Goal: Task Accomplishment & Management: Use online tool/utility

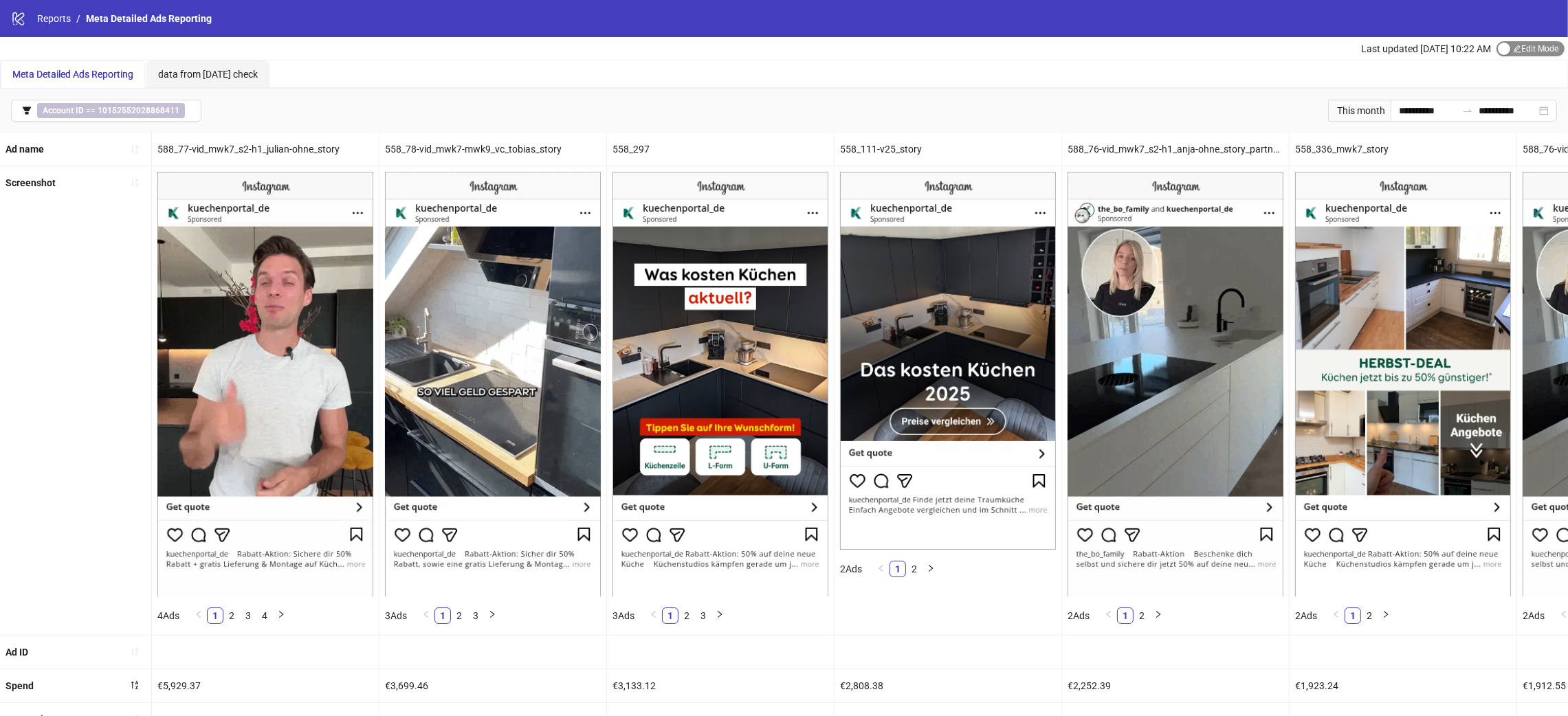
click at [1536, 46] on span "Edit Mode Edit Mode" at bounding box center [1530, 49] width 68 height 15
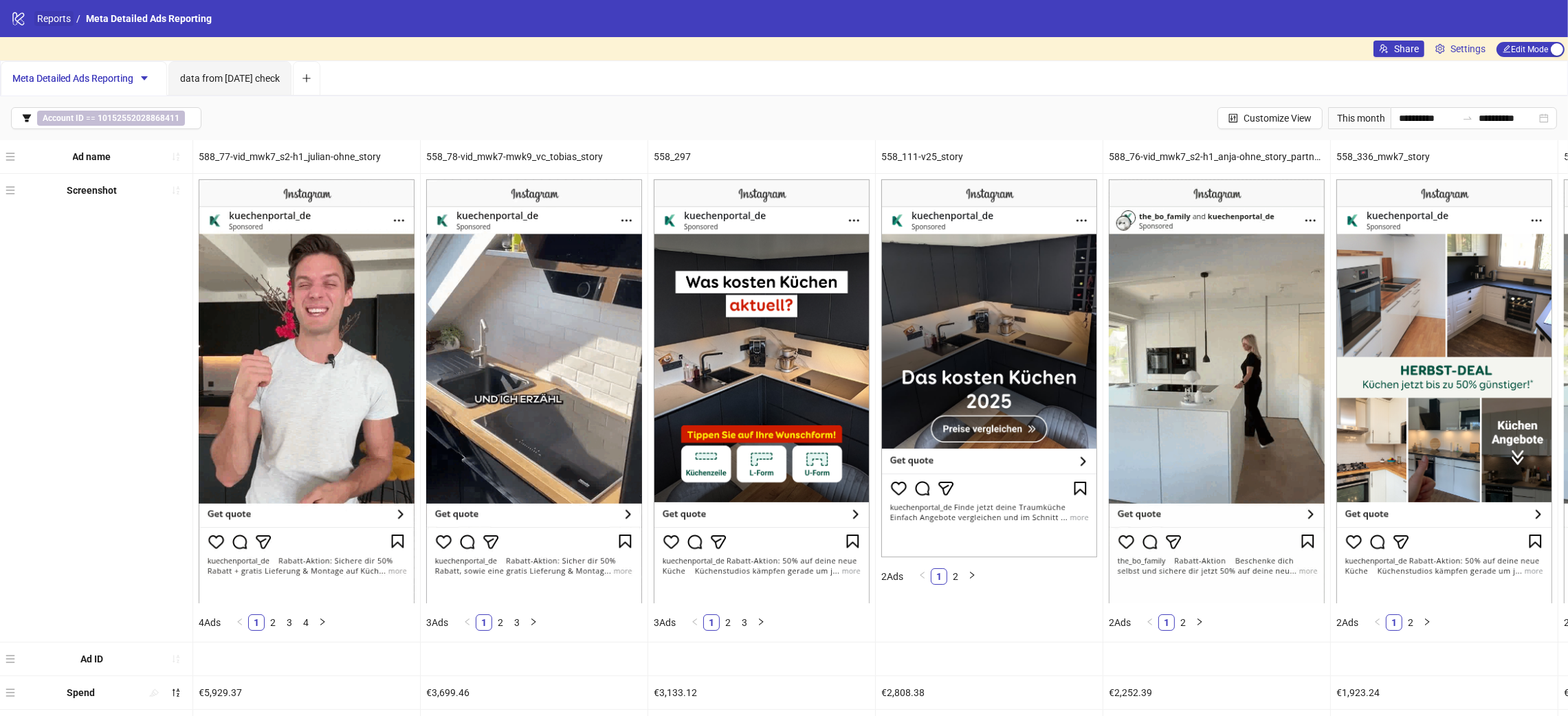
click at [64, 16] on link "Reports" at bounding box center [54, 19] width 39 height 15
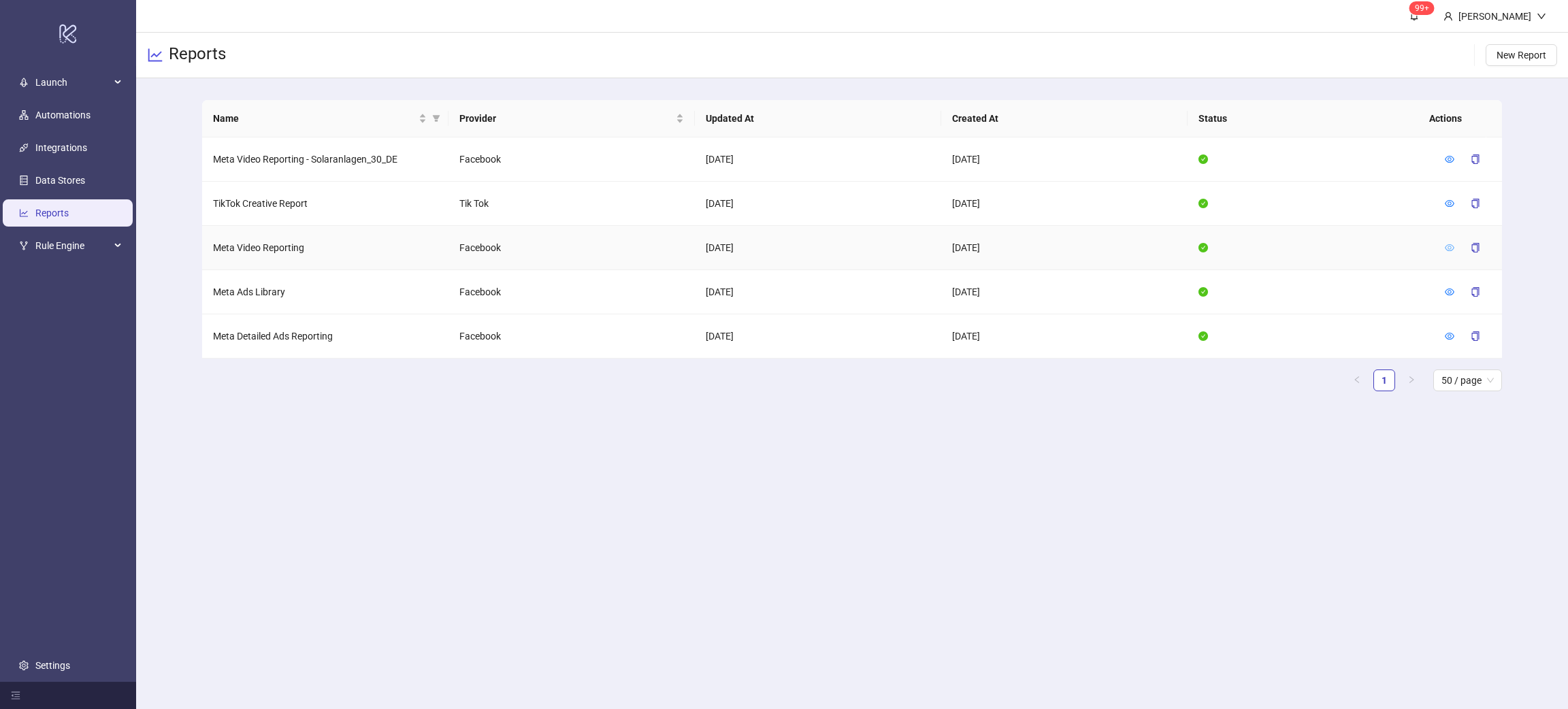
click at [1450, 248] on icon "eye" at bounding box center [1450, 247] width 9 height 9
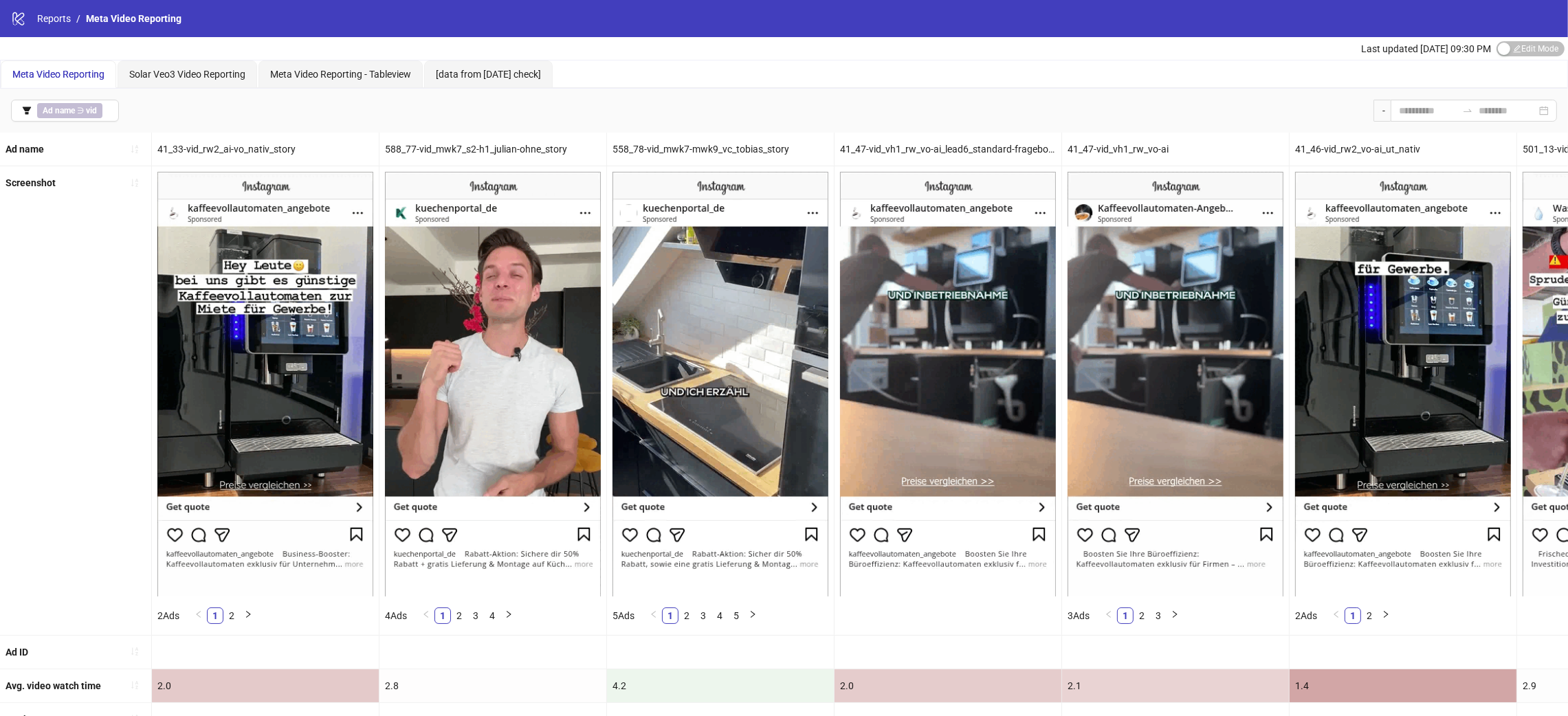
click at [1543, 48] on span "Edit Mode Edit Mode" at bounding box center [1530, 49] width 68 height 15
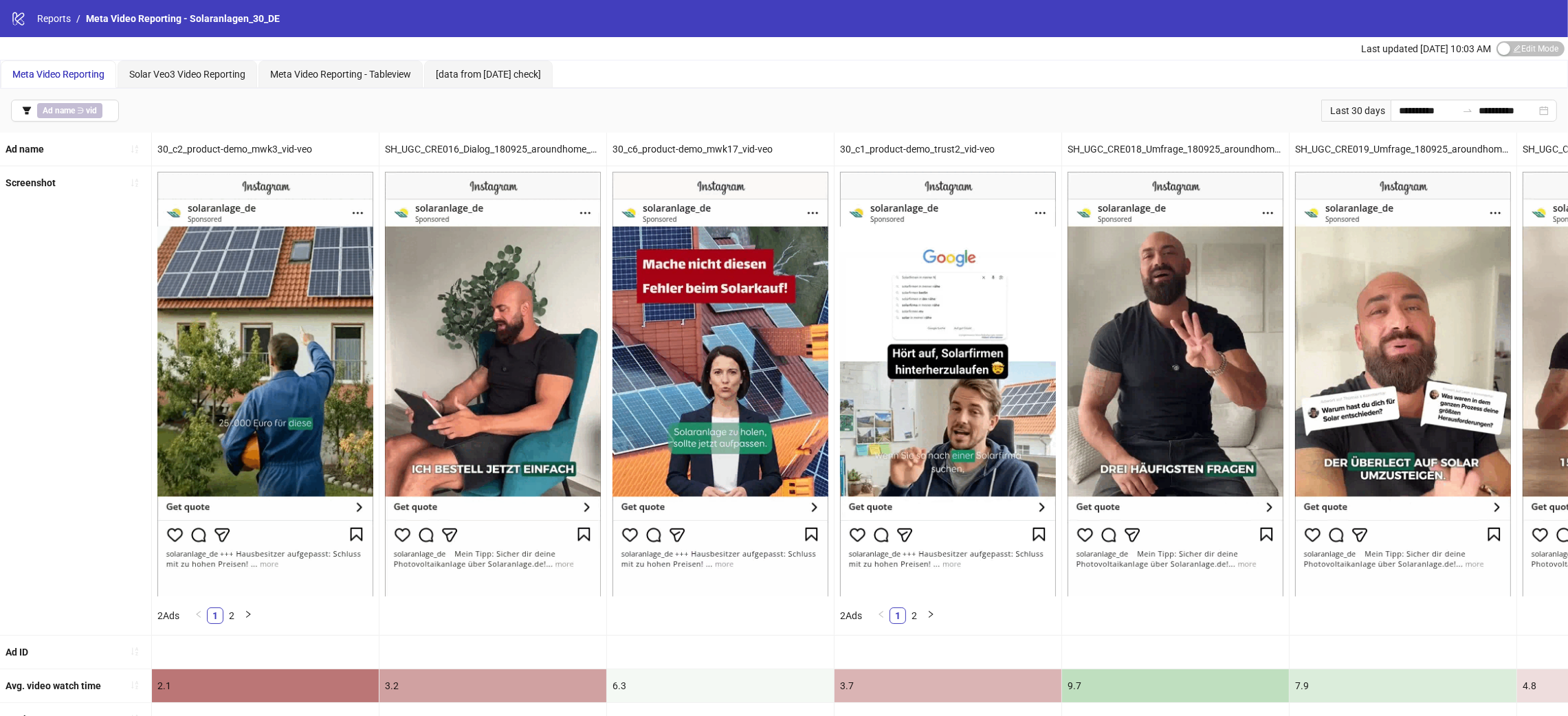
click at [43, 29] on div "logo/logo-mobile Reports / Meta Video Reporting - Solaranlagen_30_DE" at bounding box center [784, 19] width 1568 height 37
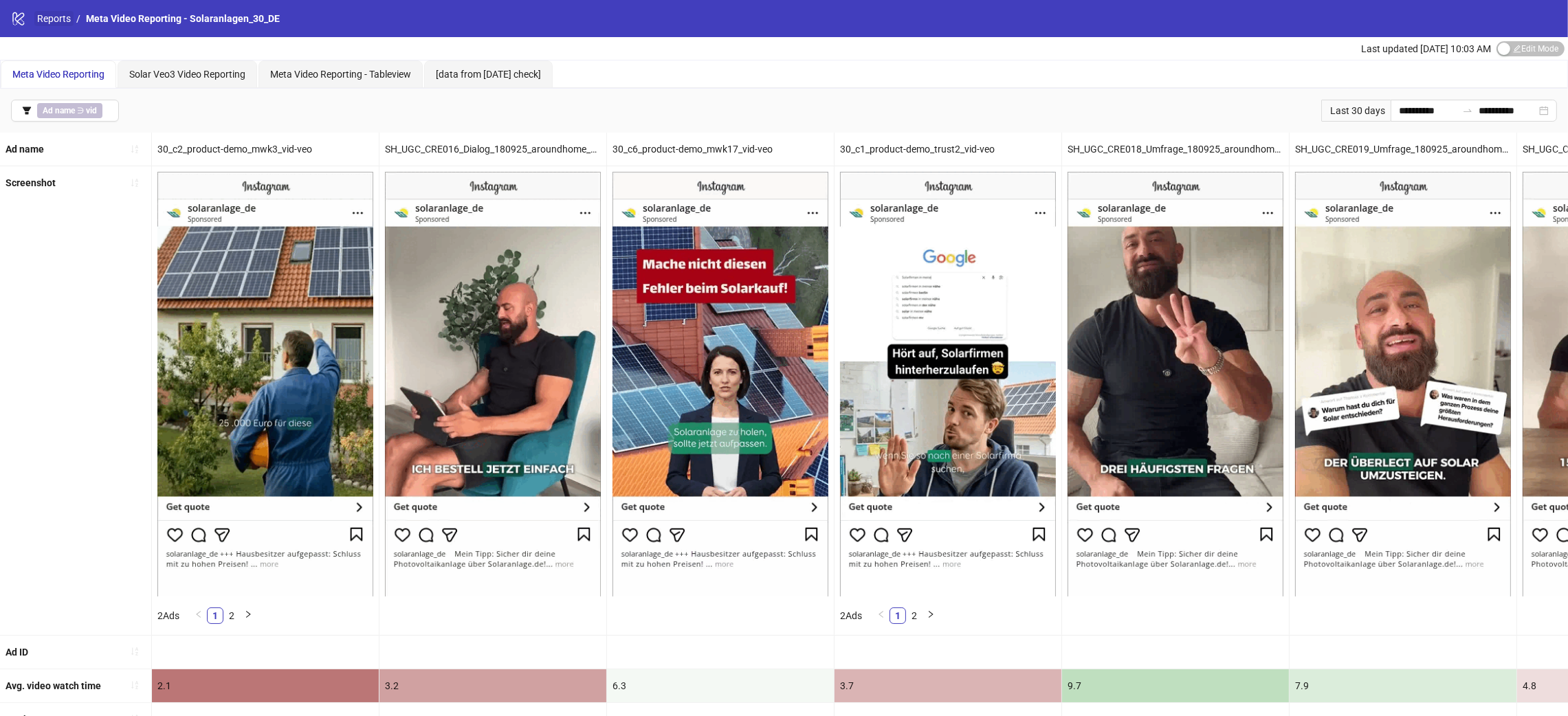
click at [45, 22] on link "Reports" at bounding box center [54, 19] width 39 height 15
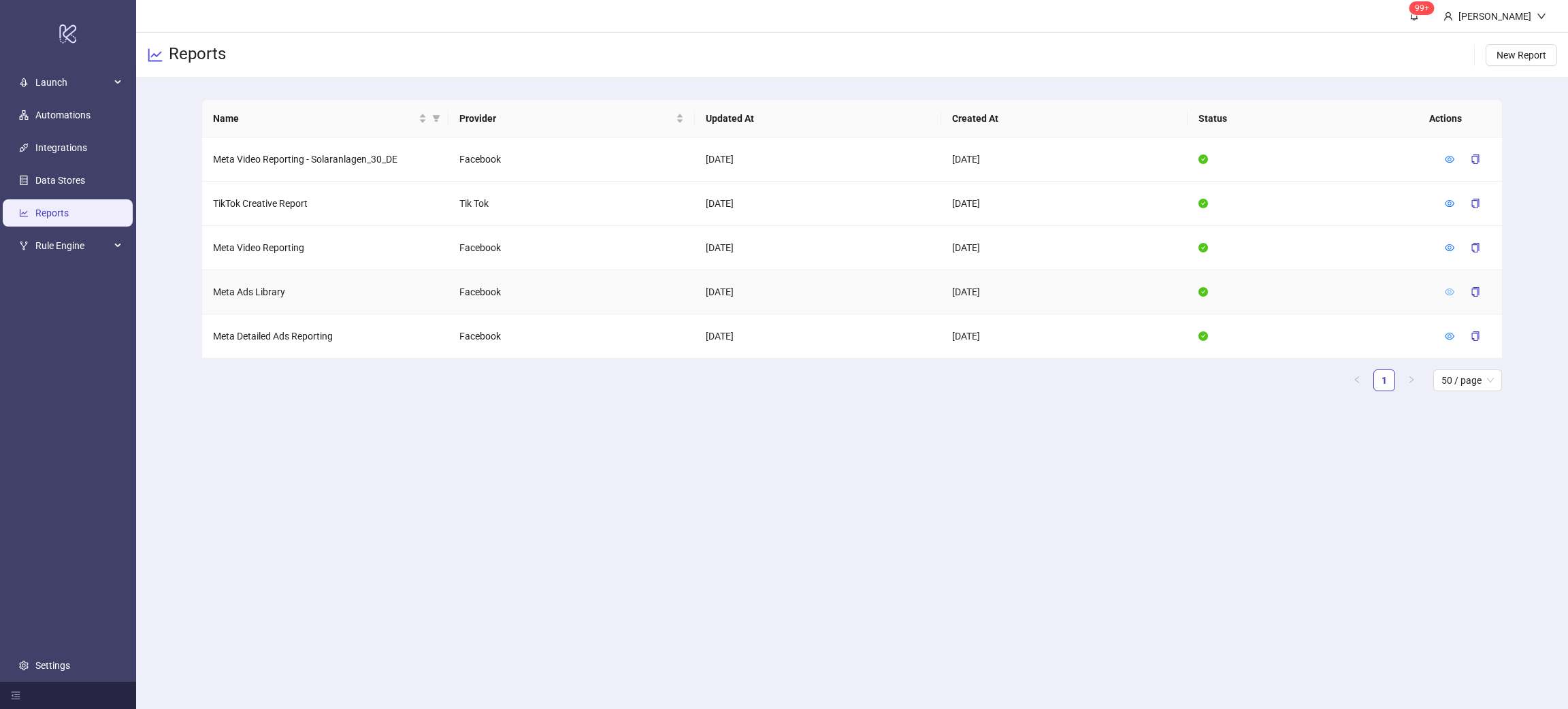
click at [1447, 293] on icon "eye" at bounding box center [1450, 292] width 9 height 6
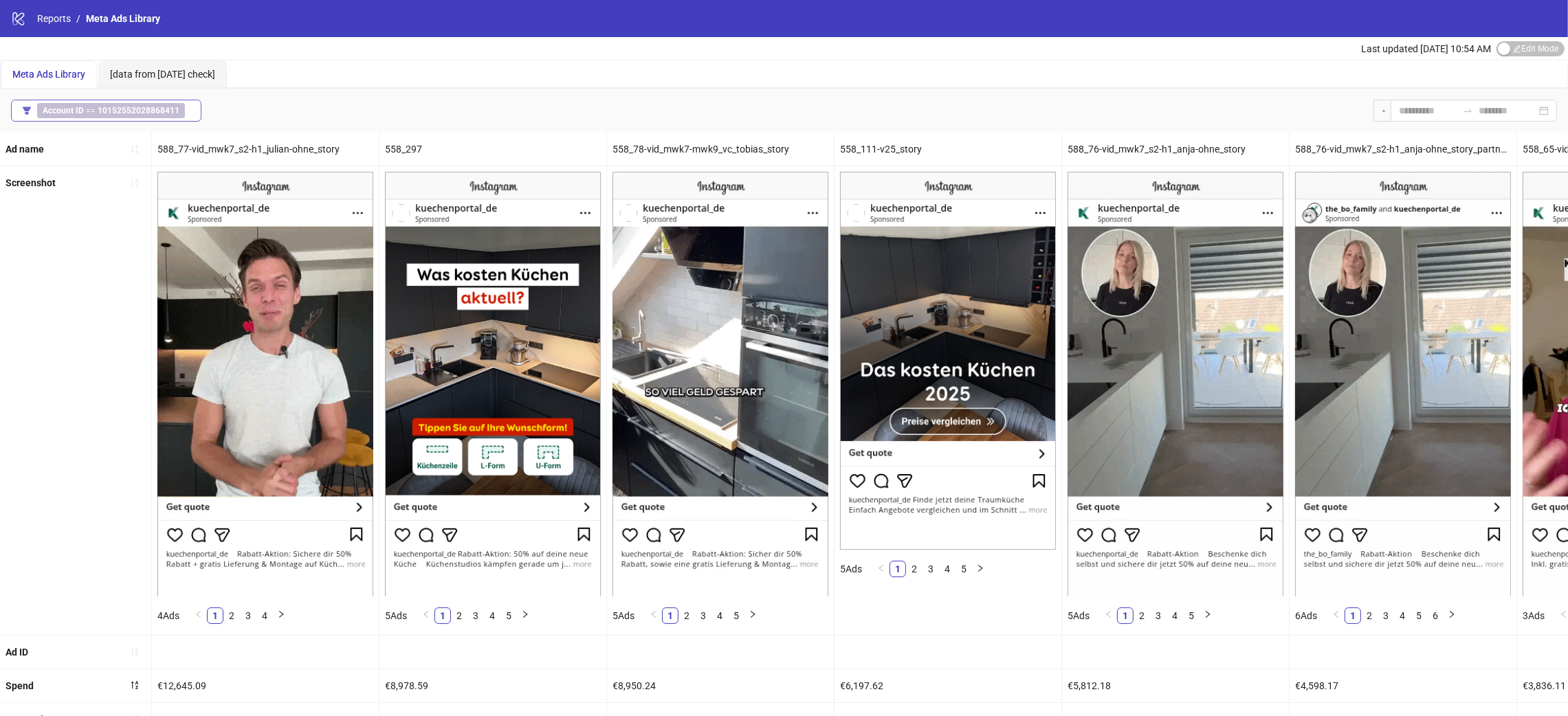
click at [125, 113] on b "10152552028868411" at bounding box center [137, 110] width 81 height 9
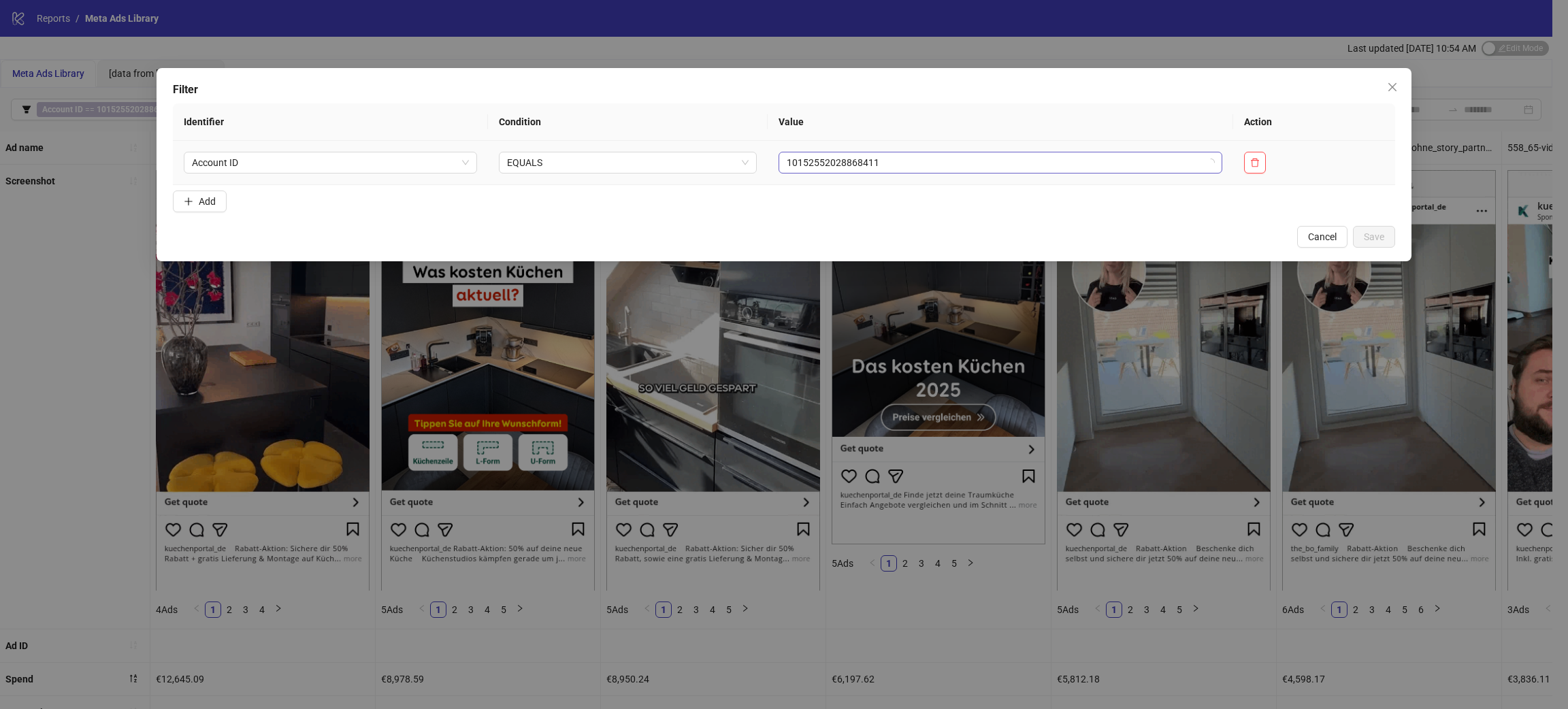
click at [873, 153] on span "10152552028868411" at bounding box center [1001, 163] width 428 height 20
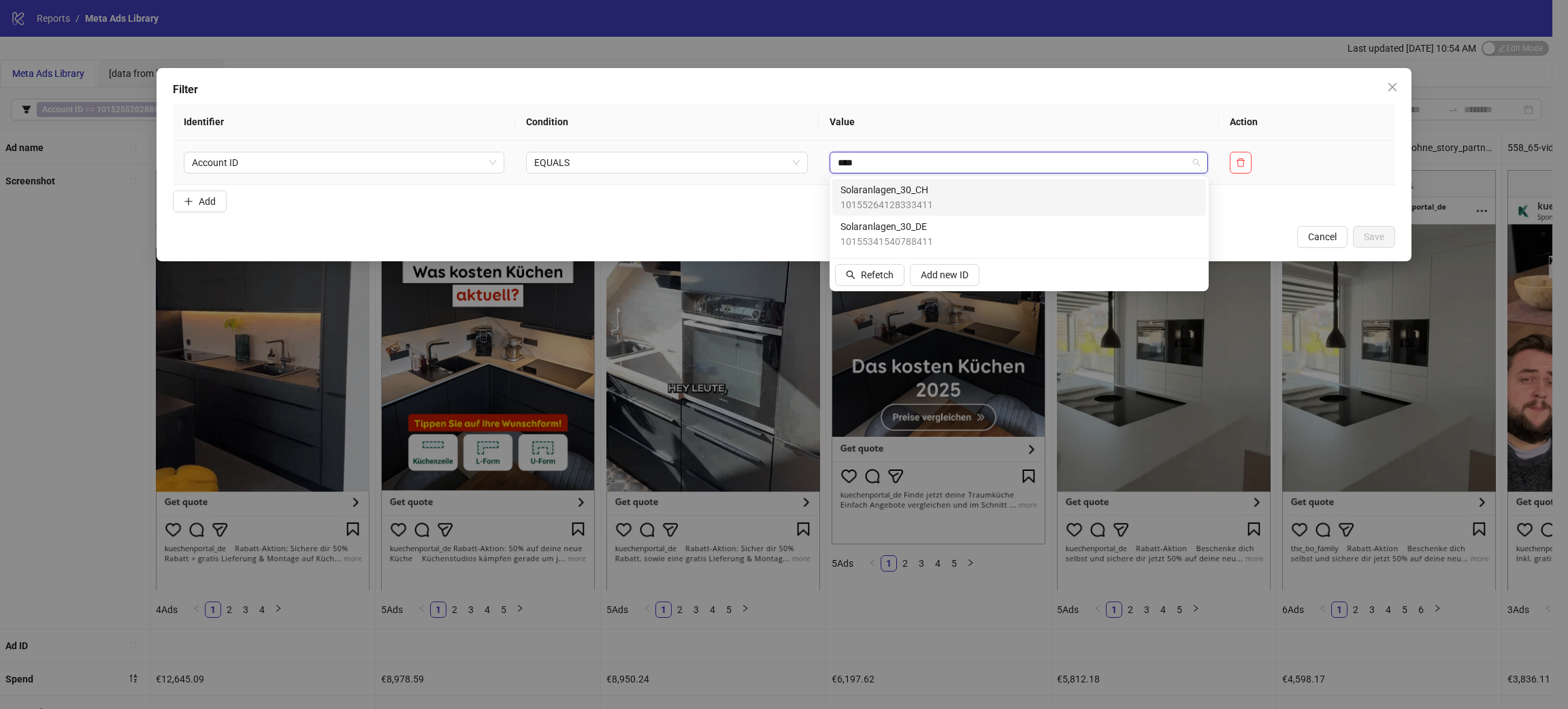
type input "*****"
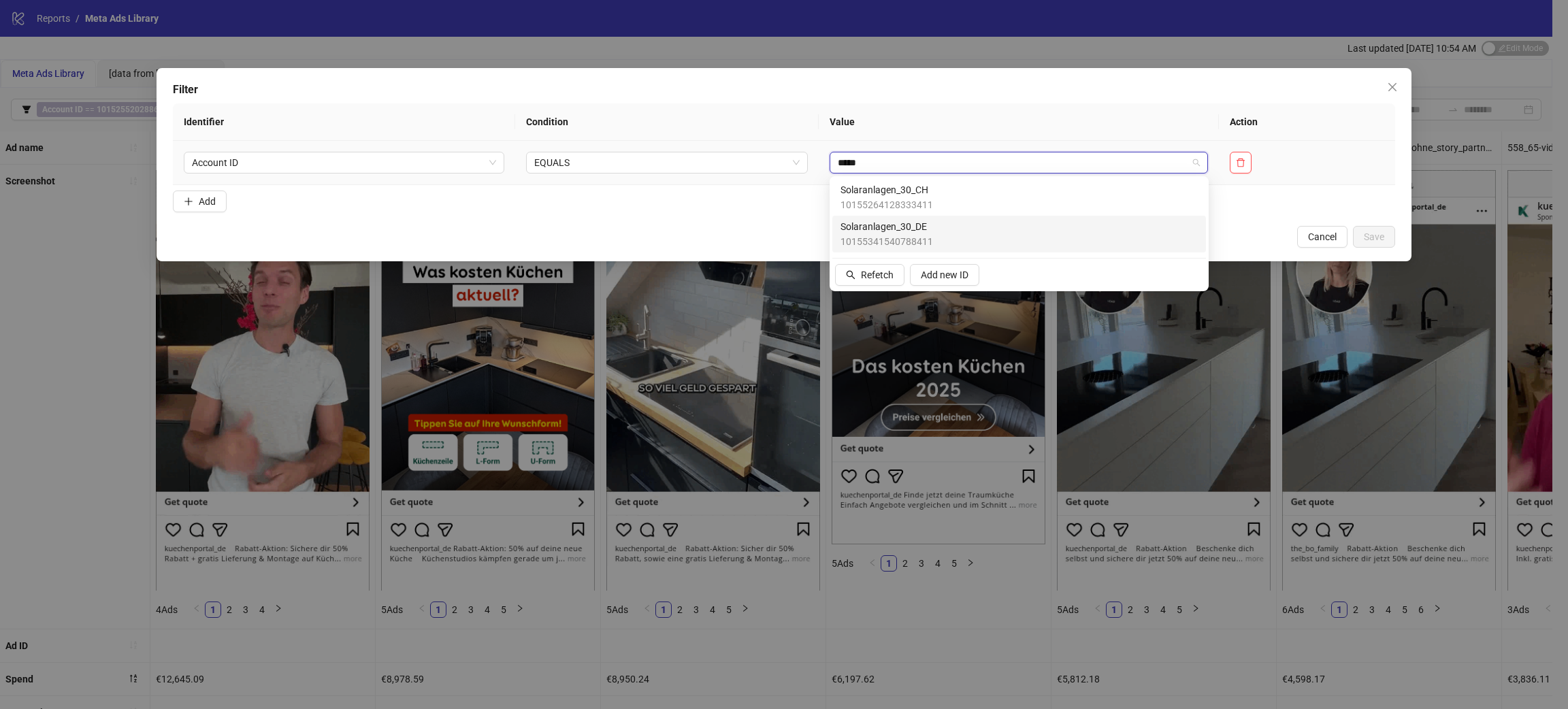
click at [901, 245] on span "10155341540788411" at bounding box center [887, 242] width 93 height 15
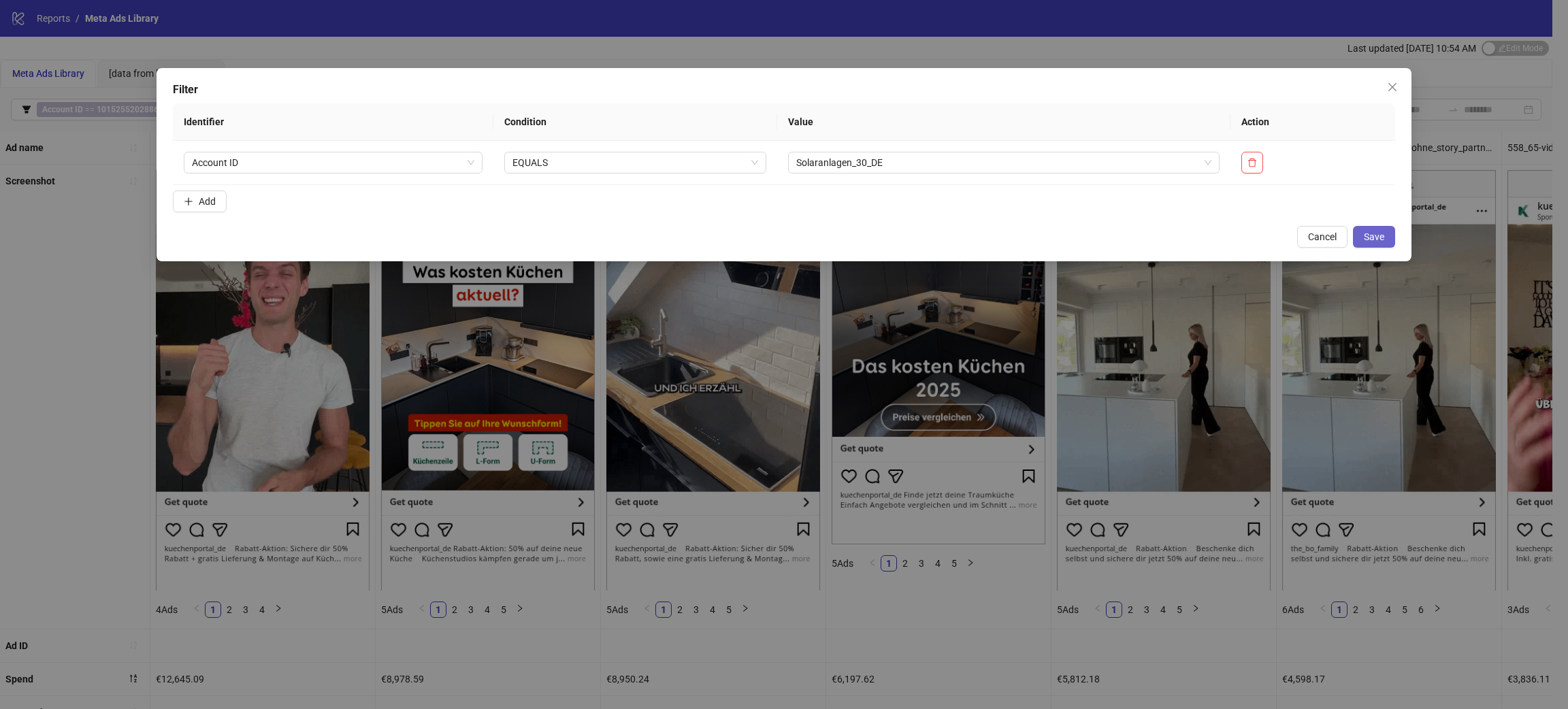
click at [1371, 243] on button "Save" at bounding box center [1374, 237] width 43 height 22
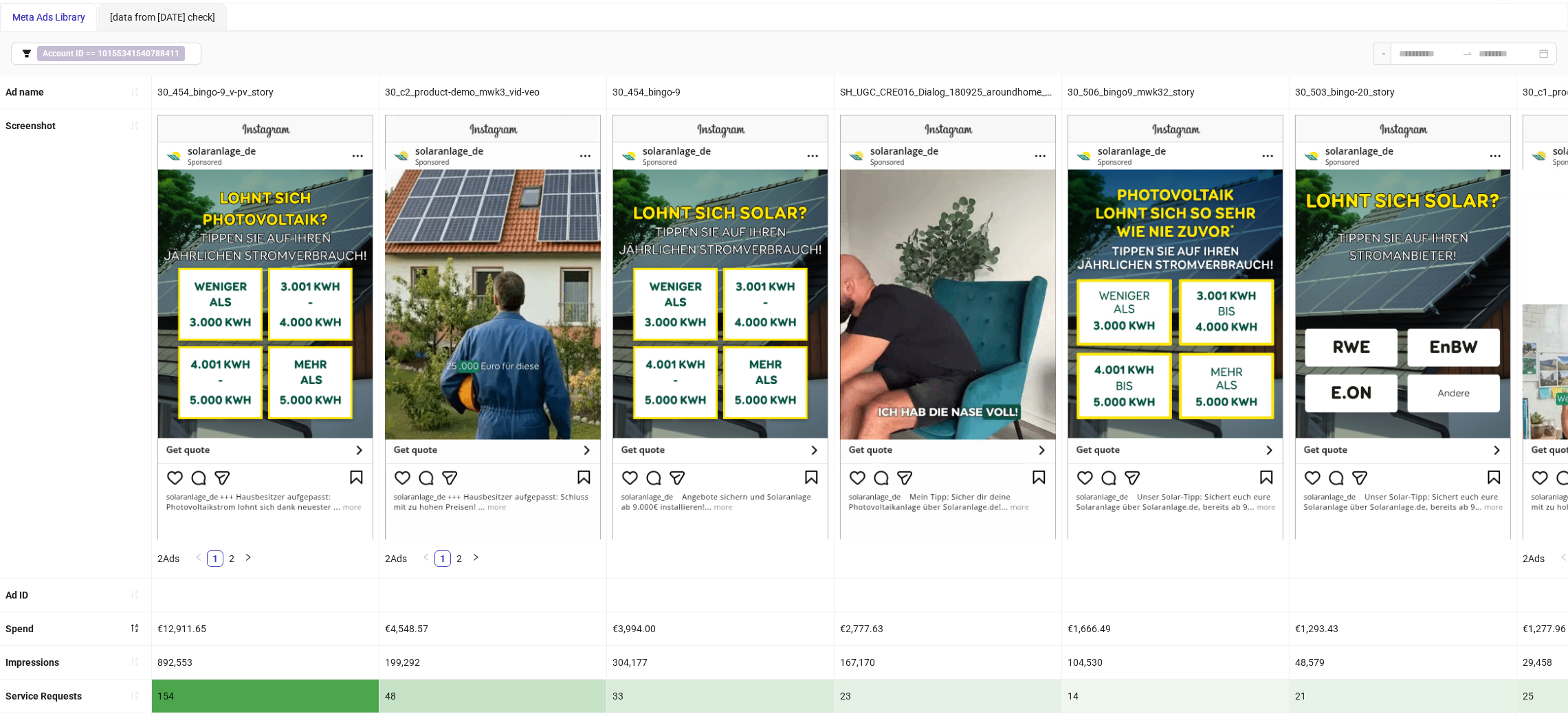
scroll to position [58, 0]
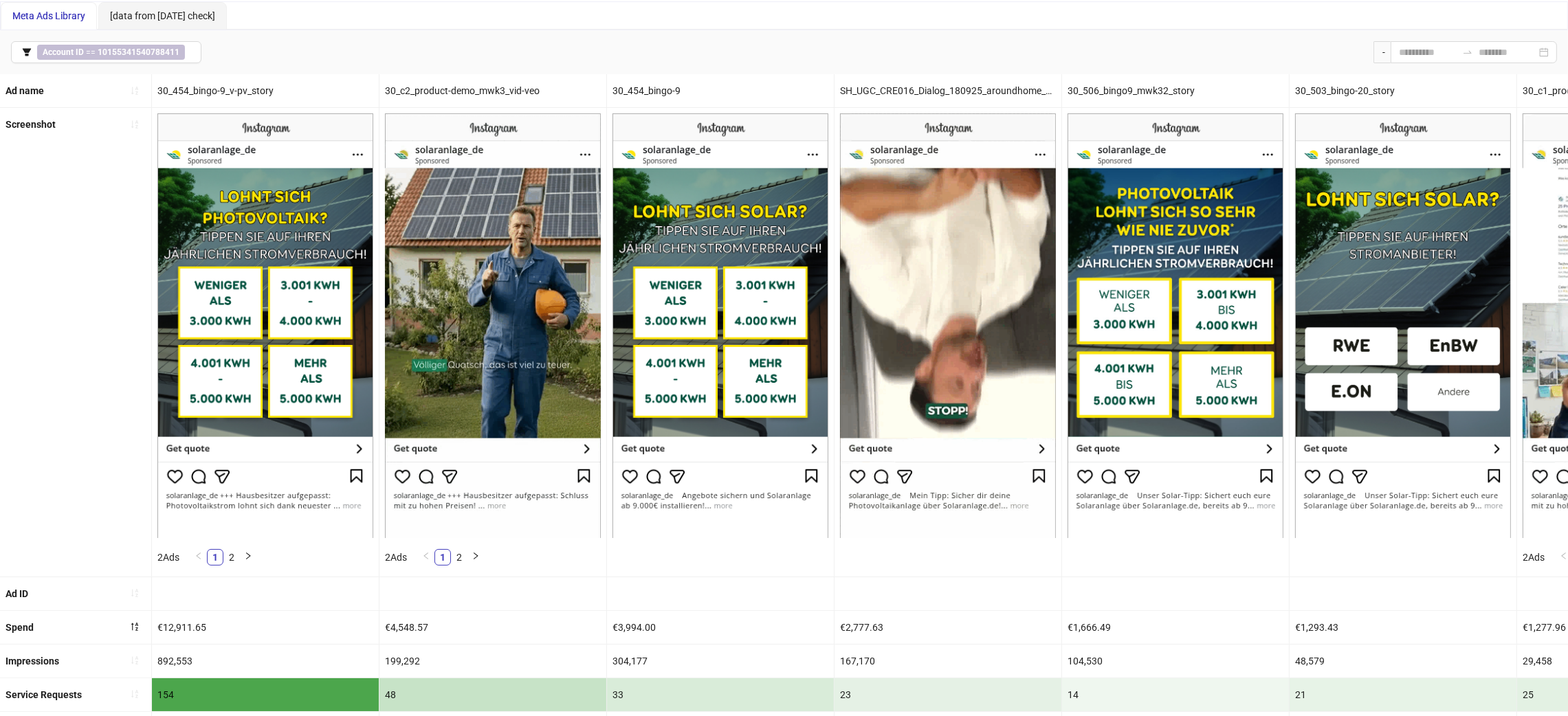
click at [473, 85] on div "30_c2_product-demo_mwk3_vid-veo" at bounding box center [493, 90] width 227 height 33
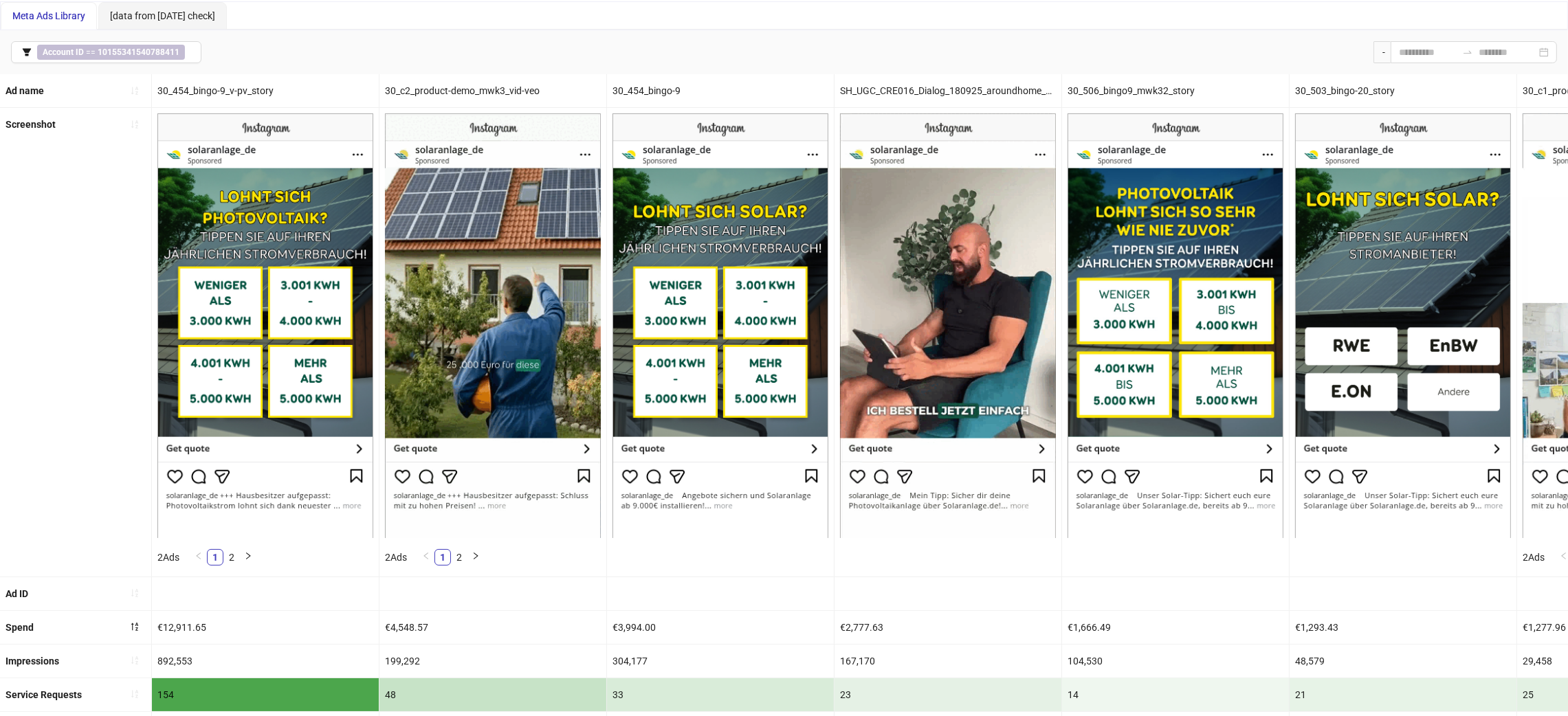
click at [468, 87] on div "30_c2_product-demo_mwk3_vid-veo" at bounding box center [493, 90] width 227 height 33
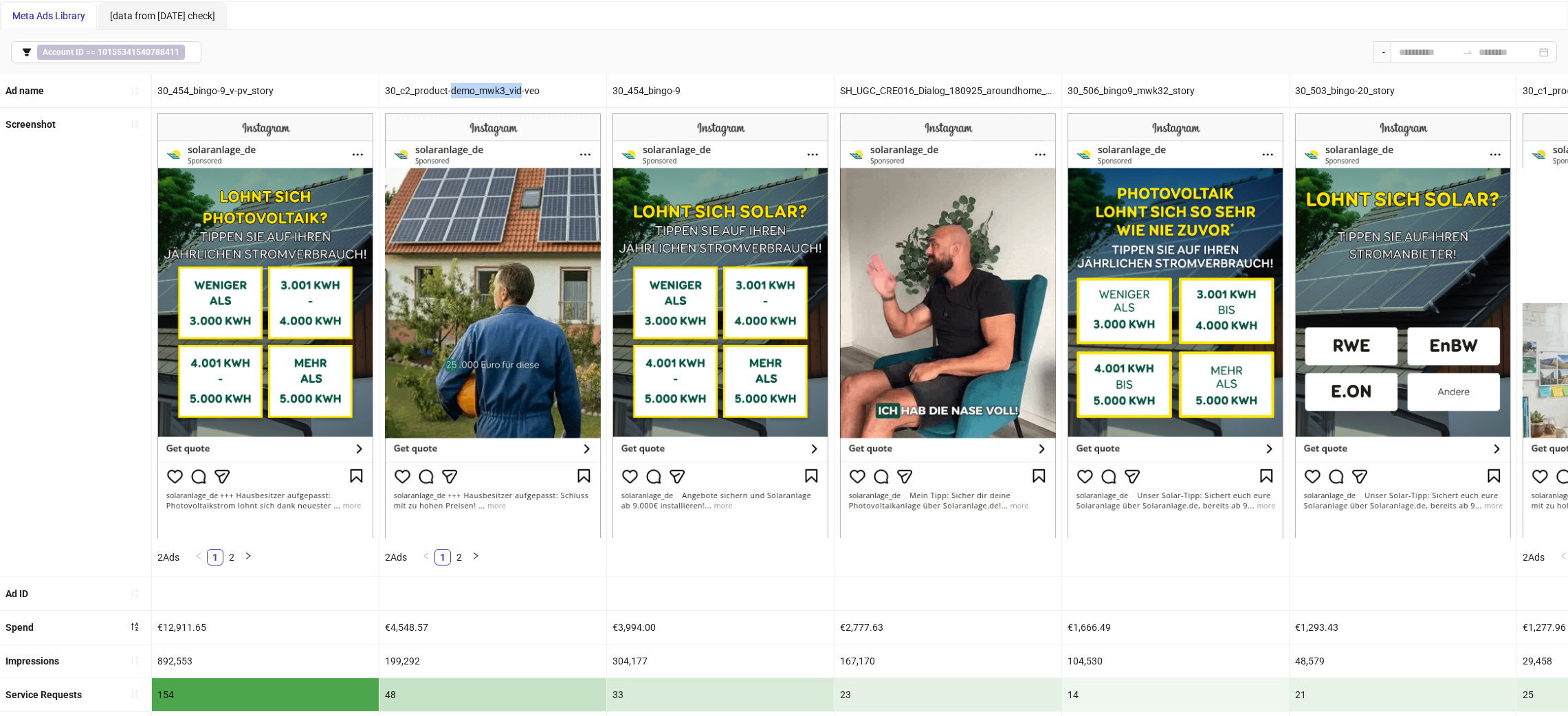
click at [468, 87] on div "30_c2_product-demo_mwk3_vid-veo" at bounding box center [493, 90] width 227 height 33
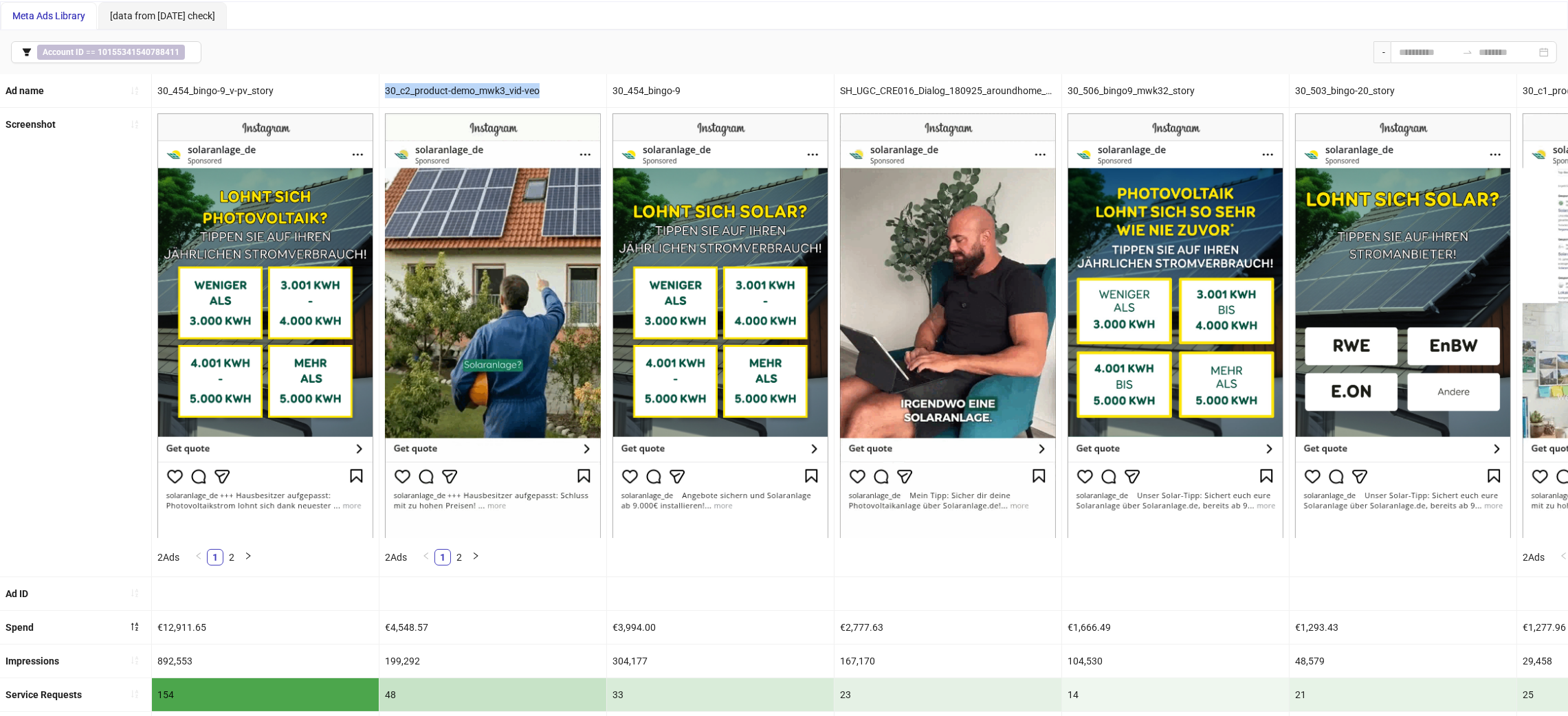
click at [468, 87] on div "30_c2_product-demo_mwk3_vid-veo" at bounding box center [493, 90] width 227 height 33
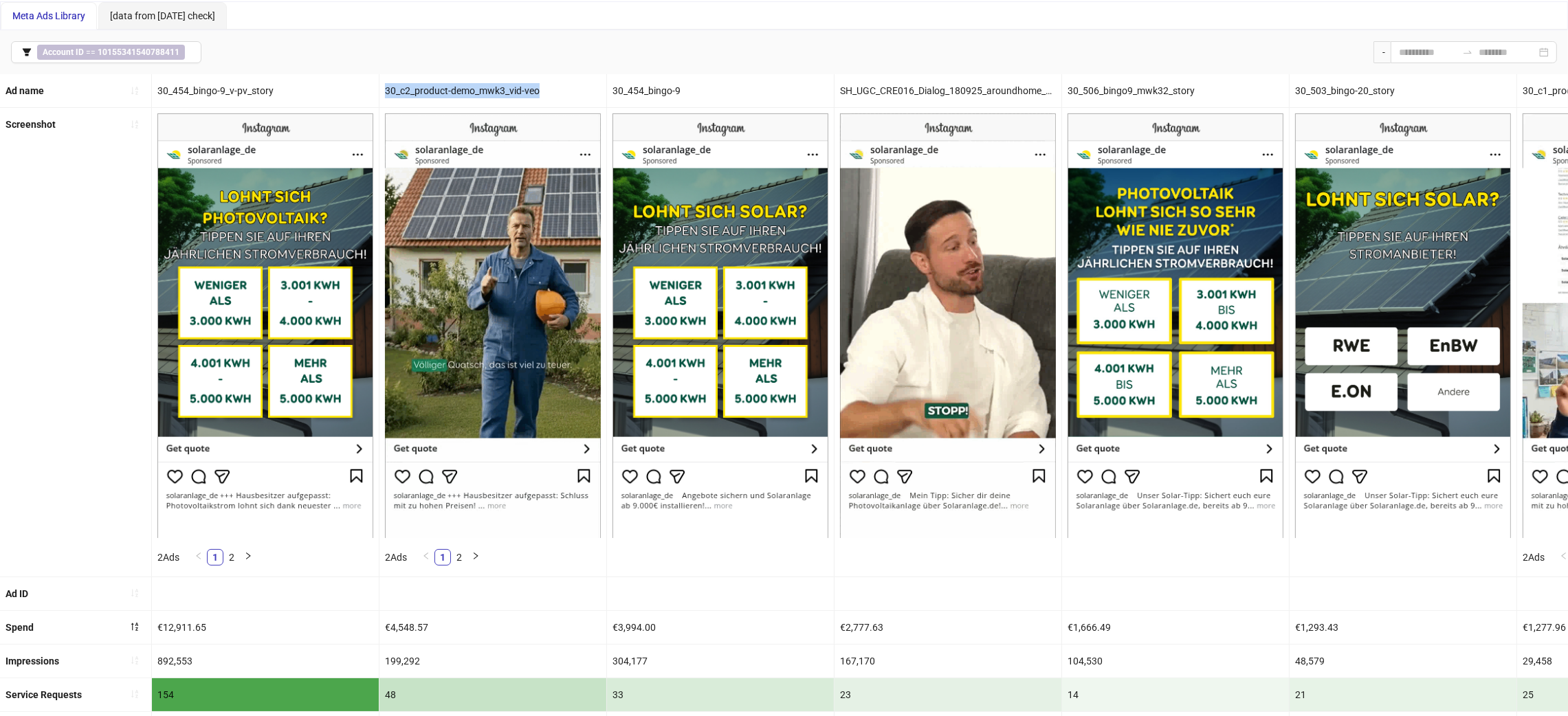
copy div "30_c2_product-demo_mwk3_vid-veo"
